Goal: Task Accomplishment & Management: Use online tool/utility

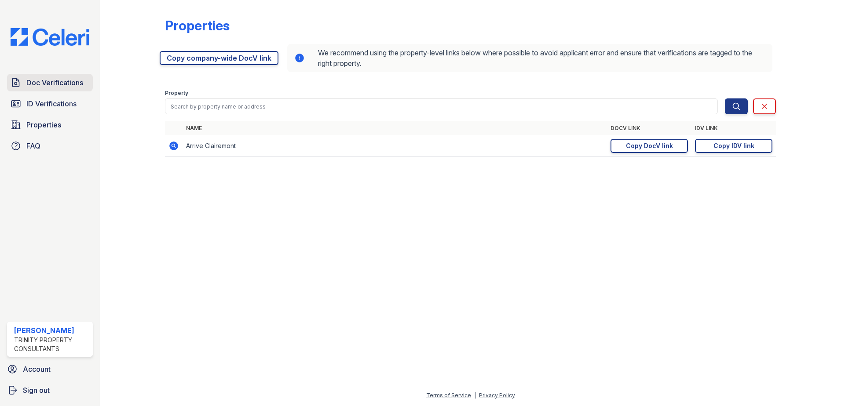
click at [58, 79] on span "Doc Verifications" at bounding box center [54, 82] width 57 height 11
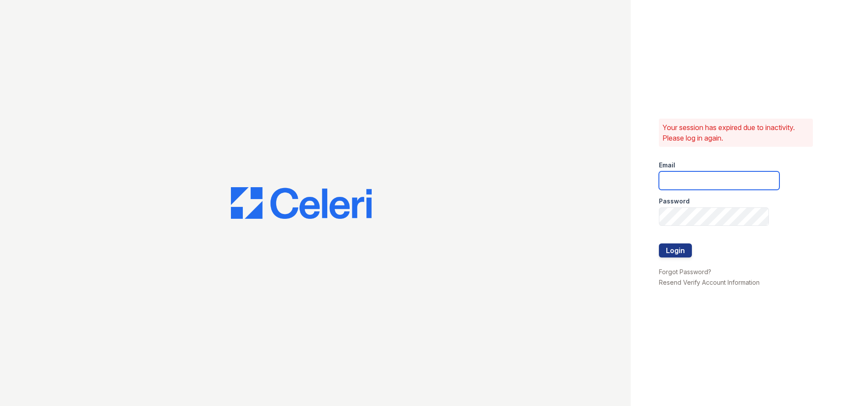
type input "[EMAIL_ADDRESS][DOMAIN_NAME]"
click at [671, 252] on button "Login" at bounding box center [675, 251] width 33 height 14
